Goal: Find specific page/section

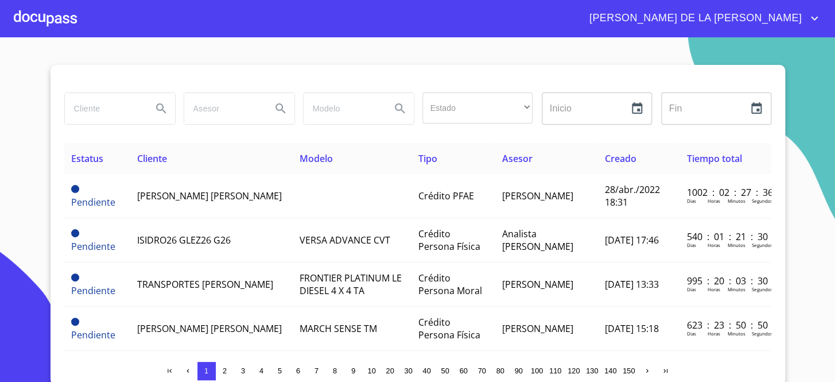
click at [117, 93] on input "search" at bounding box center [104, 108] width 78 height 31
type input "GDL"
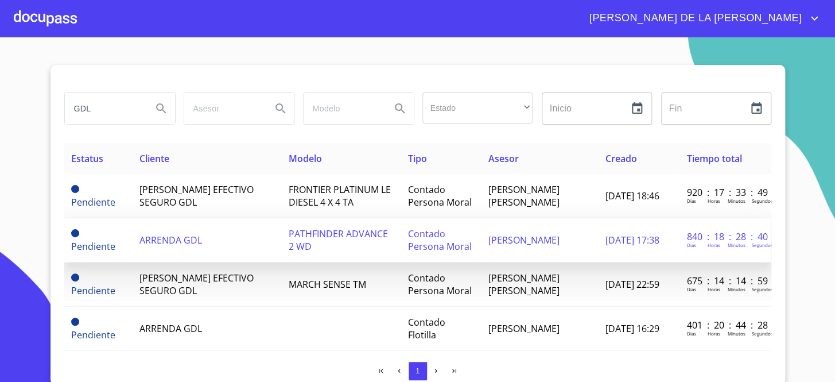
click at [205, 259] on td "ARRENDA GDL" at bounding box center [207, 240] width 149 height 44
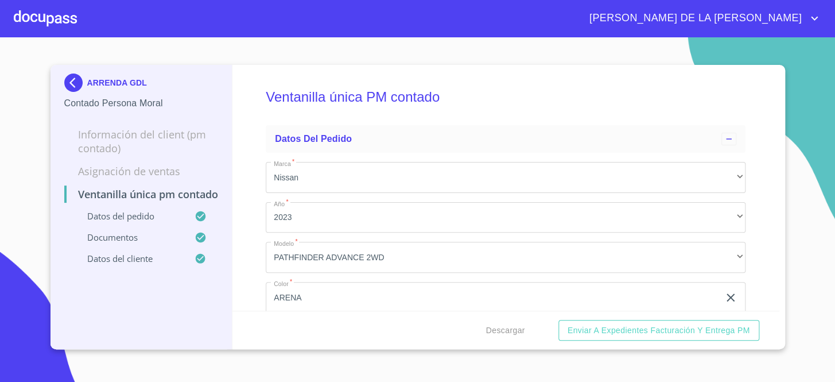
click at [70, 82] on img at bounding box center [75, 82] width 23 height 18
